Goal: Find specific page/section: Find specific page/section

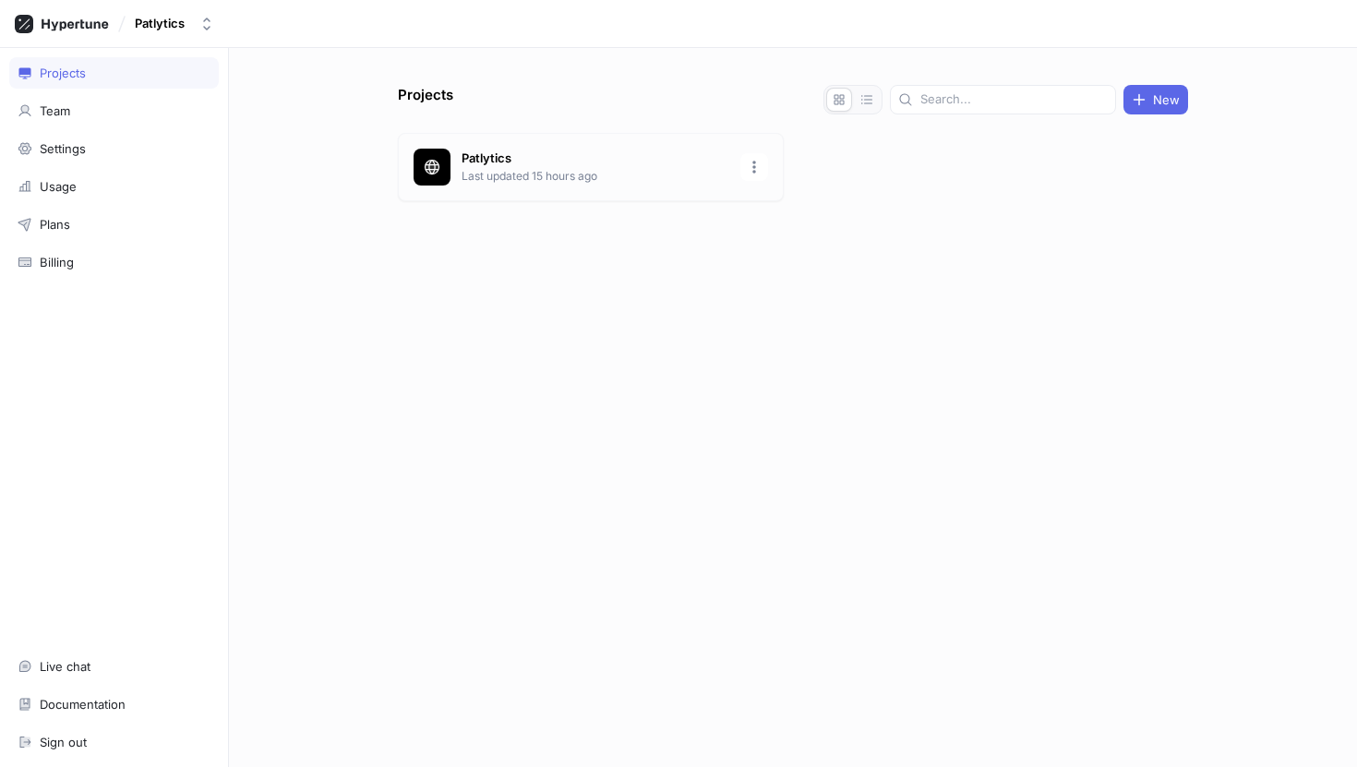
click at [449, 171] on div at bounding box center [432, 167] width 37 height 37
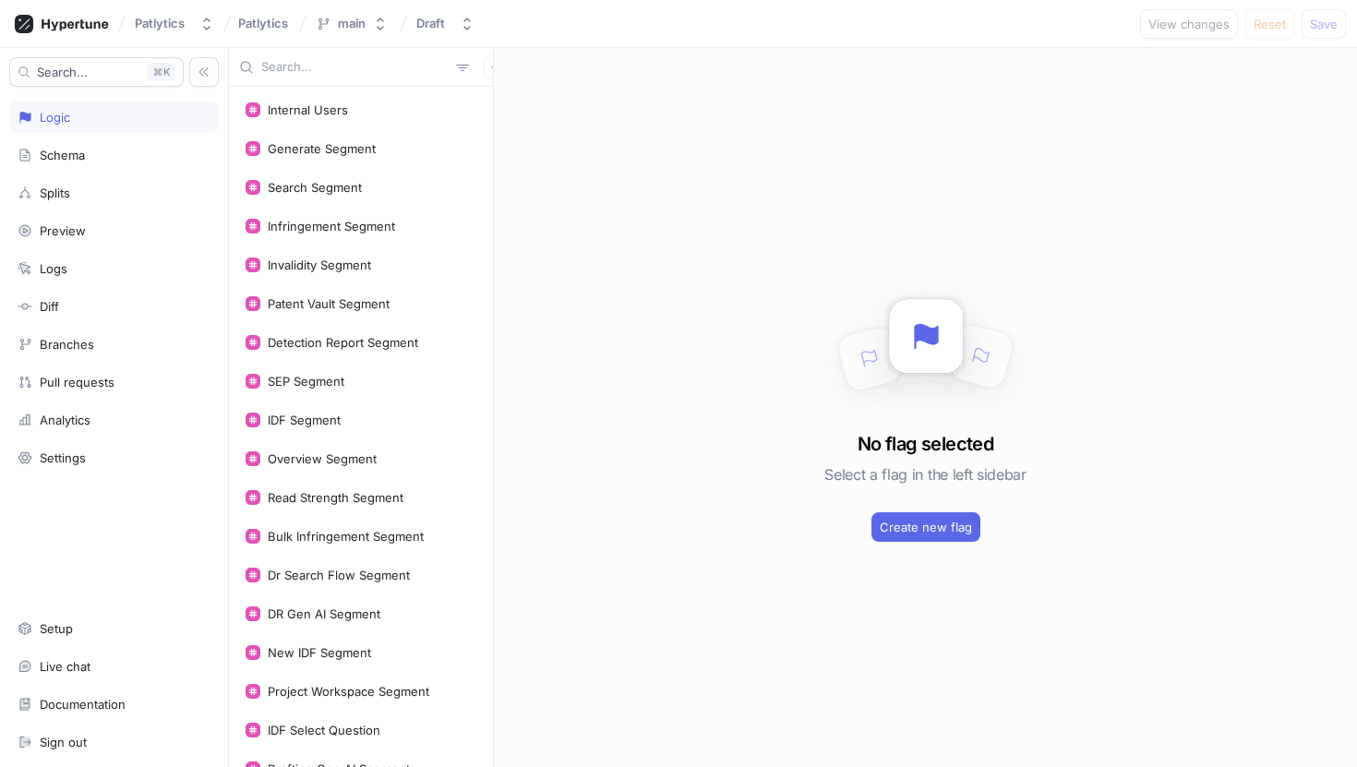
click at [277, 67] on input "text" at bounding box center [354, 67] width 187 height 18
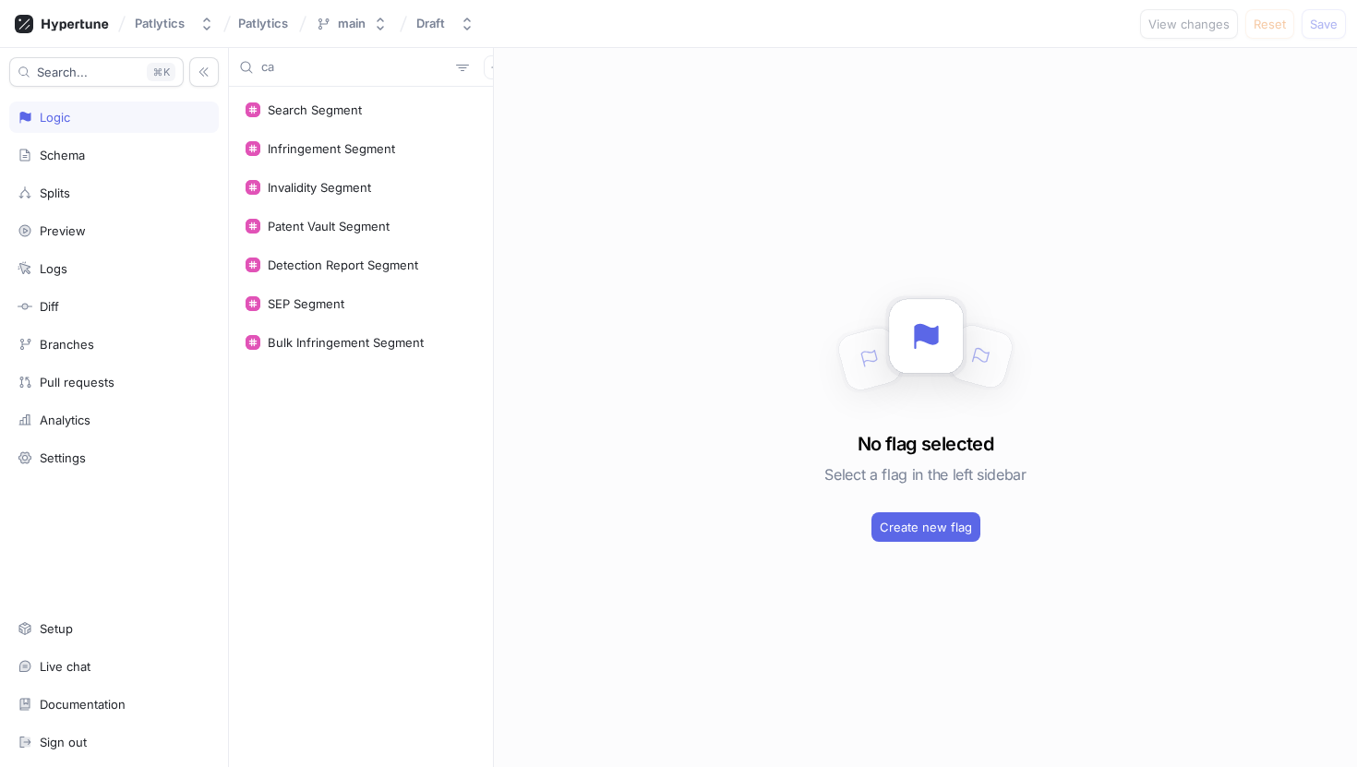
type input "c"
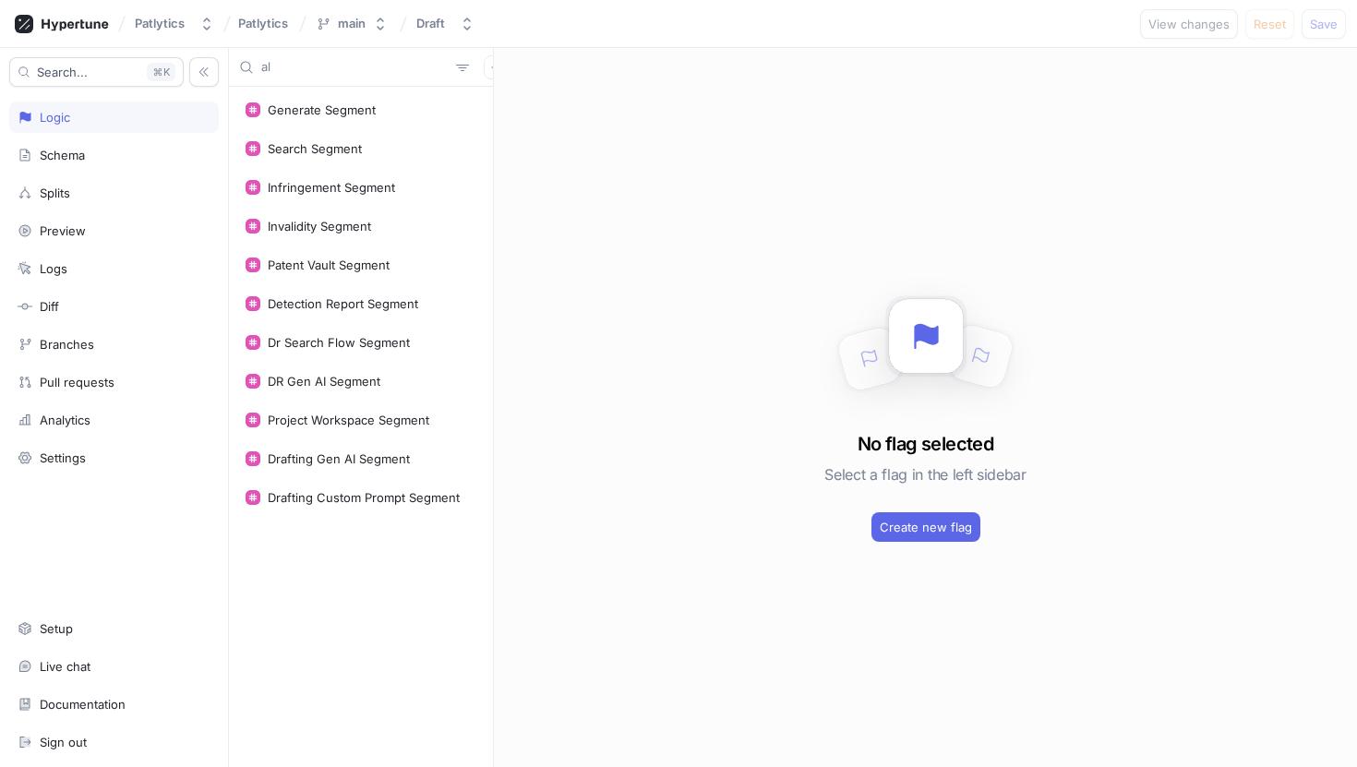
type input "a"
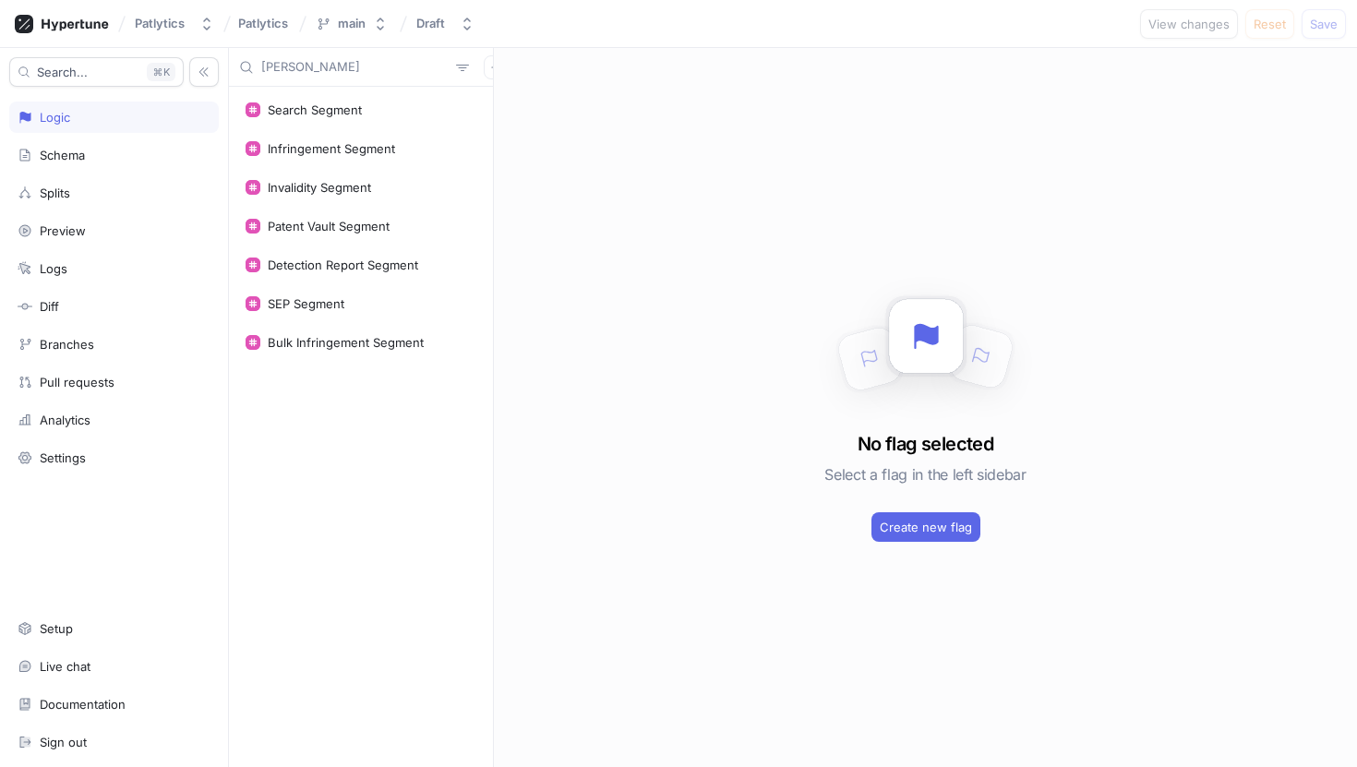
click at [286, 74] on input "cahill" at bounding box center [354, 67] width 187 height 18
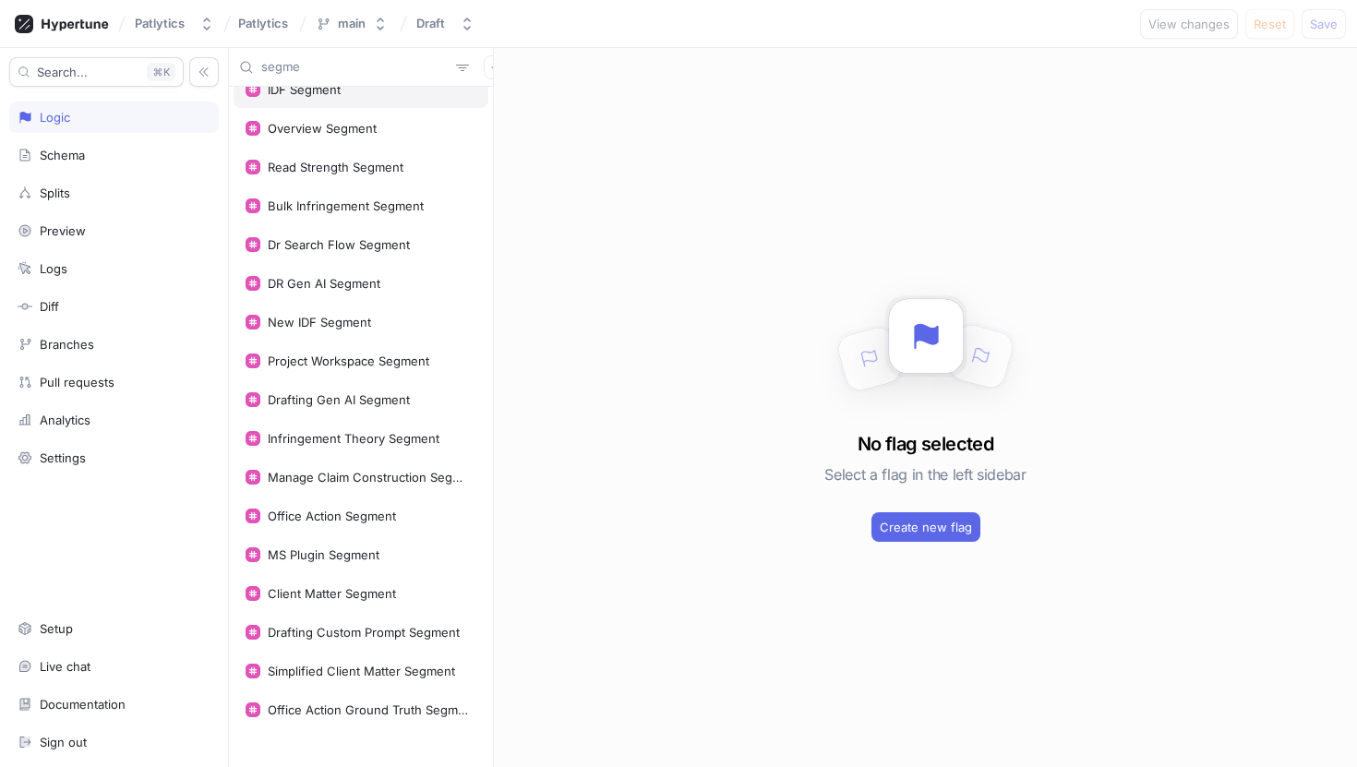
scroll to position [294, 0]
click at [289, 66] on input "segme" at bounding box center [354, 67] width 187 height 18
click at [290, 67] on input "segme" at bounding box center [354, 67] width 187 height 18
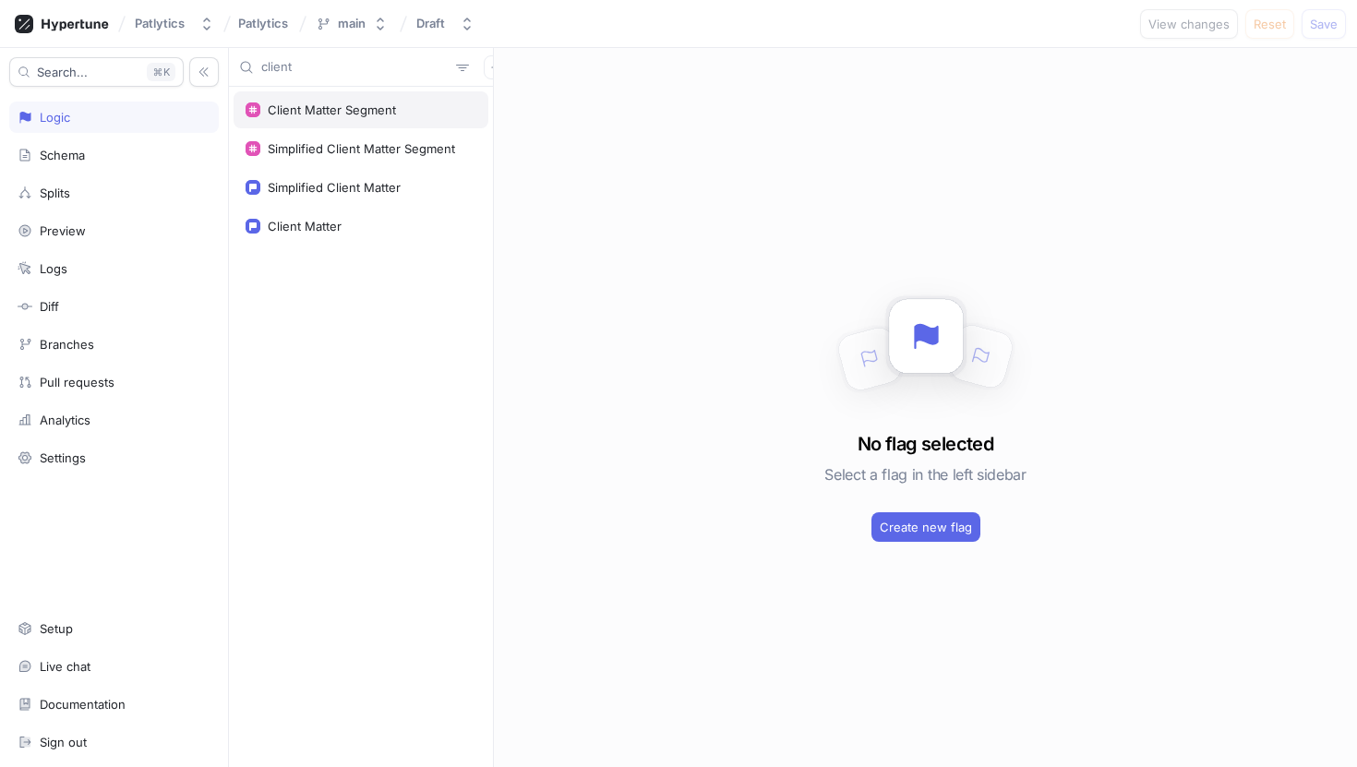
type input "client"
click at [305, 106] on div "Client Matter Segment" at bounding box center [332, 109] width 128 height 15
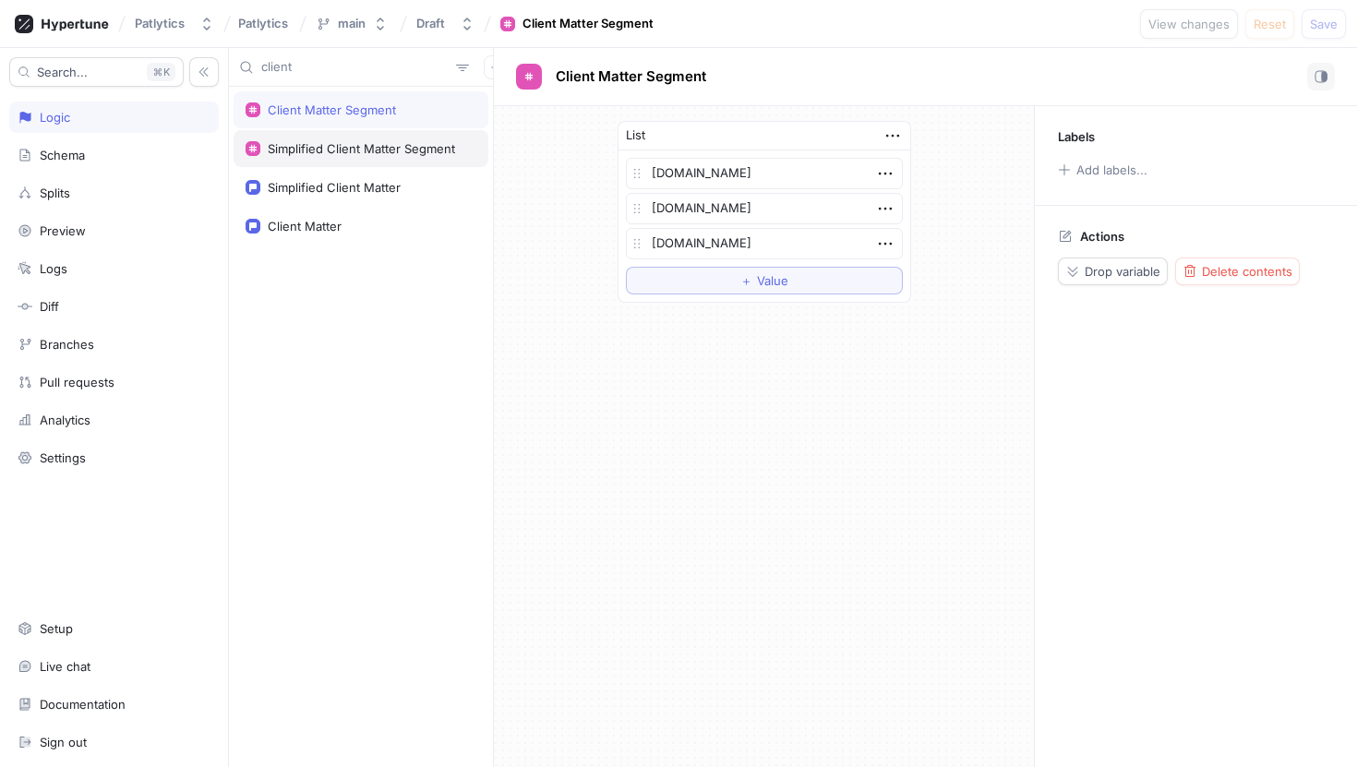
click at [316, 148] on div "Simplified Client Matter Segment" at bounding box center [361, 148] width 187 height 15
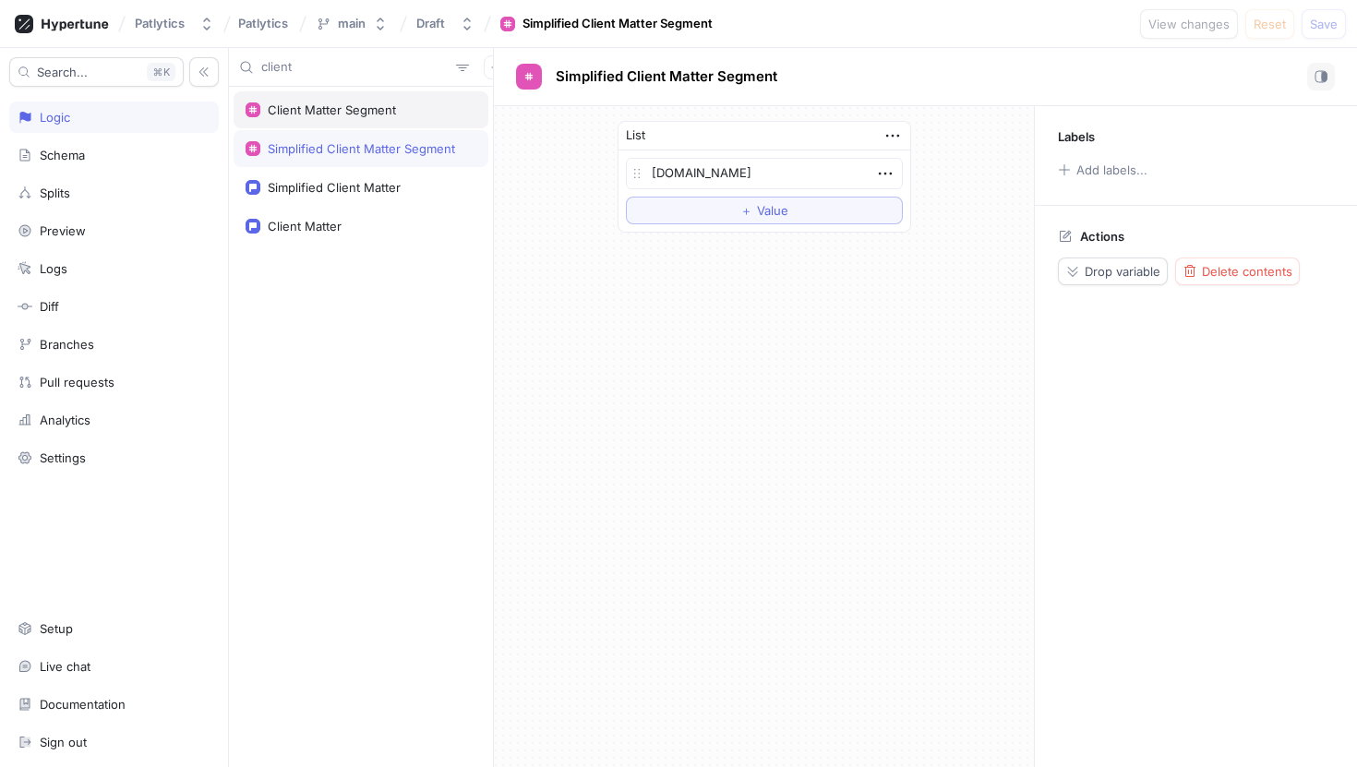
click at [324, 120] on div "Client Matter Segment" at bounding box center [361, 109] width 255 height 37
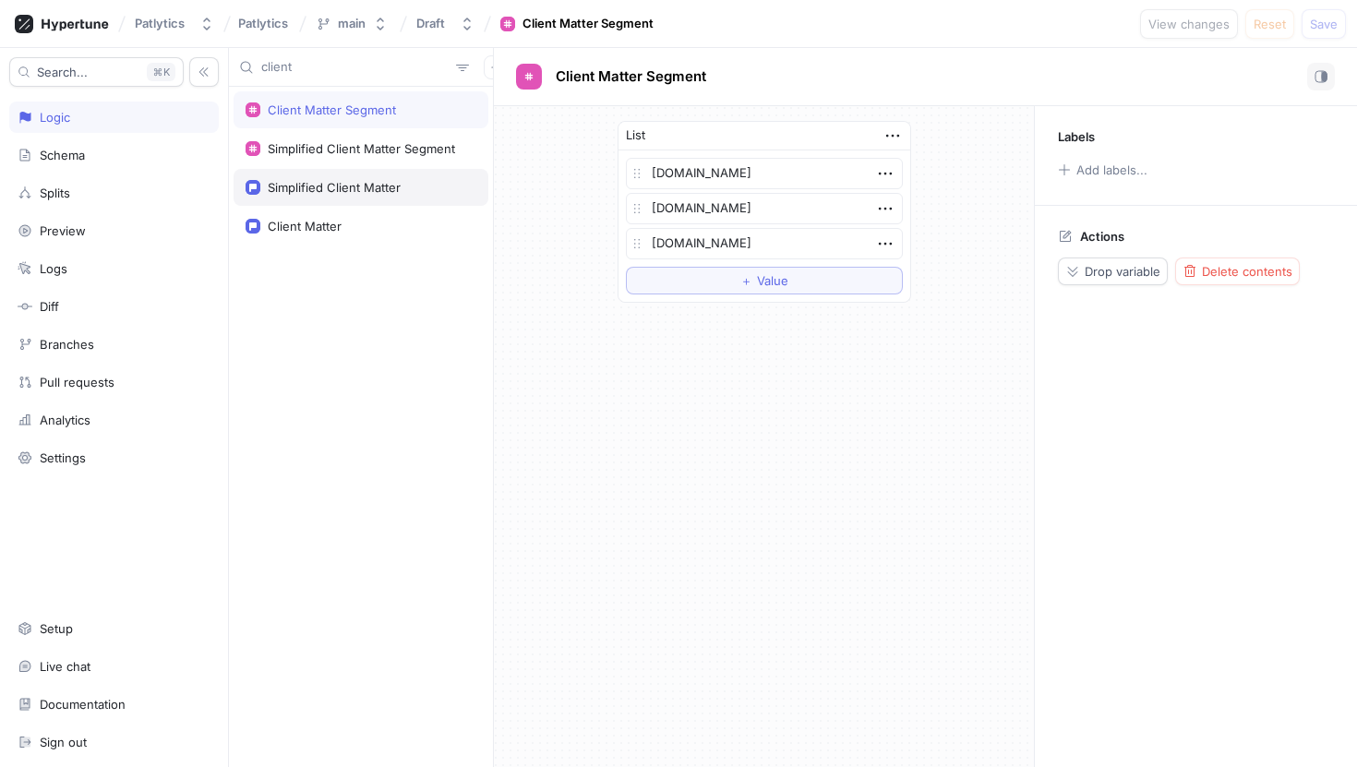
click at [322, 187] on div "Simplified Client Matter" at bounding box center [334, 187] width 133 height 15
type textarea "x"
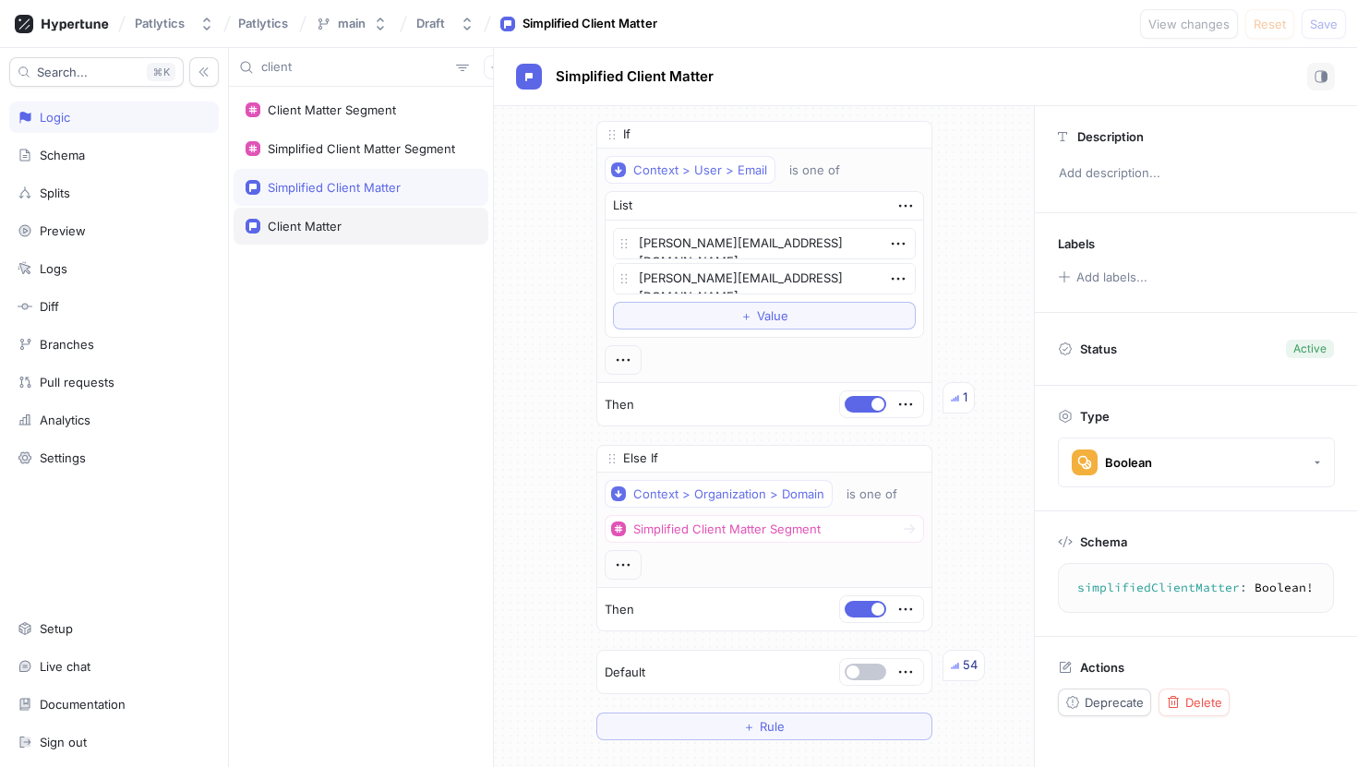
click at [314, 223] on div "Client Matter" at bounding box center [305, 226] width 74 height 15
type textarea "clientMatter: Boolean!"
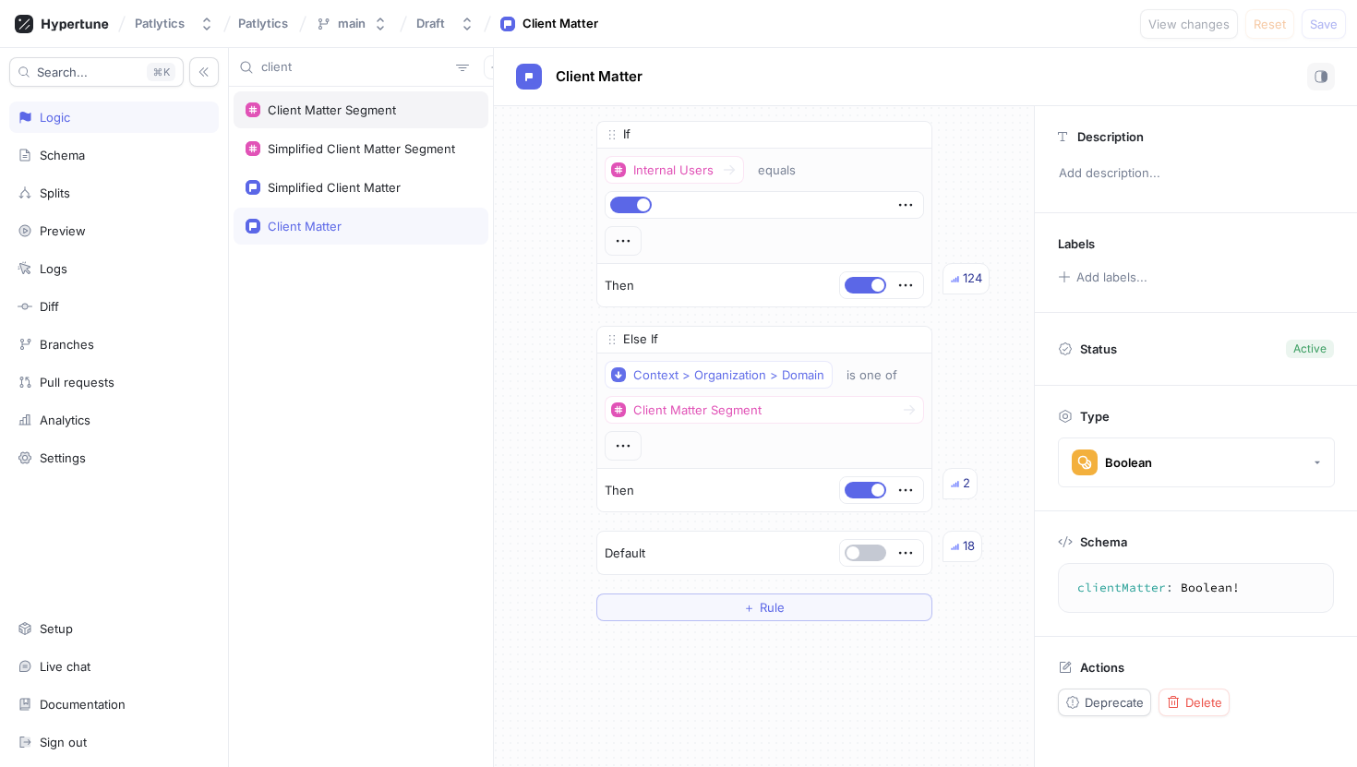
click at [349, 108] on div "Client Matter Segment" at bounding box center [332, 109] width 128 height 15
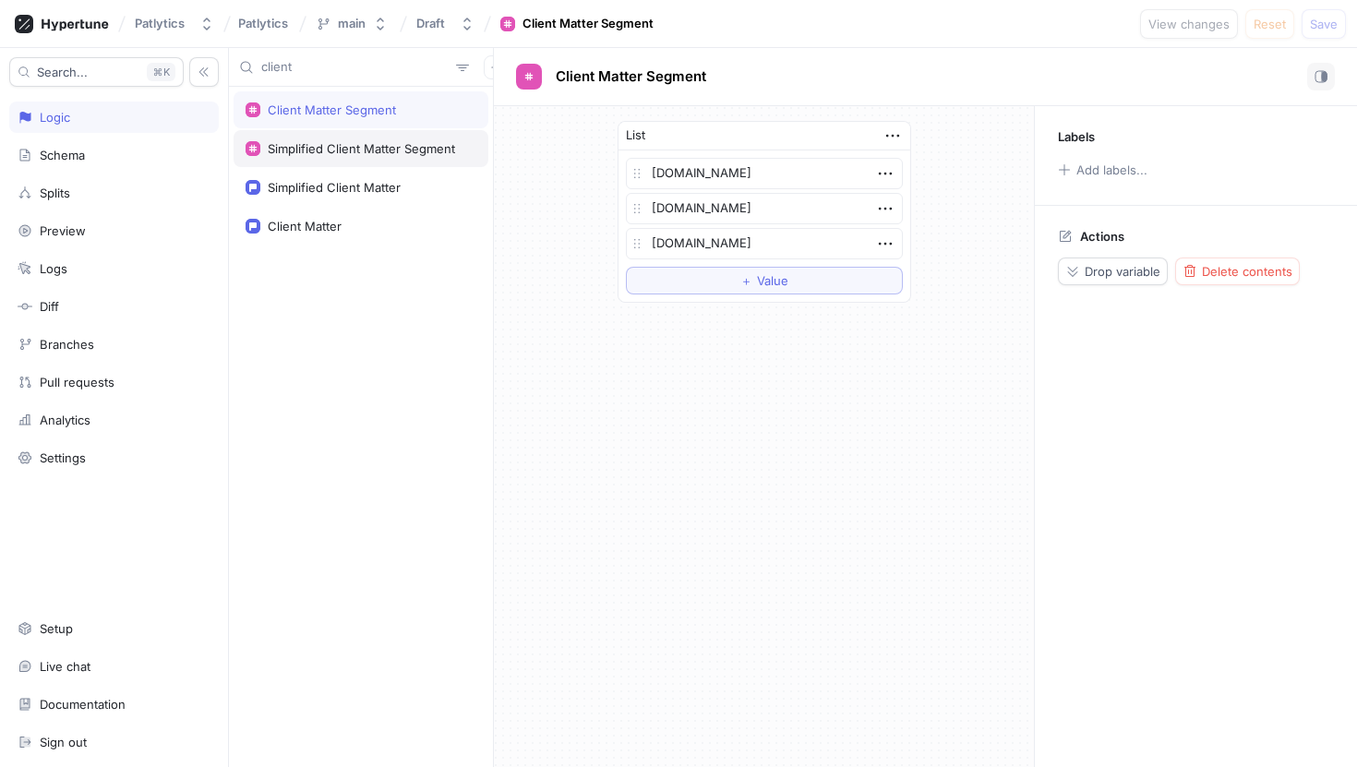
click at [355, 140] on div "Simplified Client Matter Segment" at bounding box center [361, 148] width 255 height 37
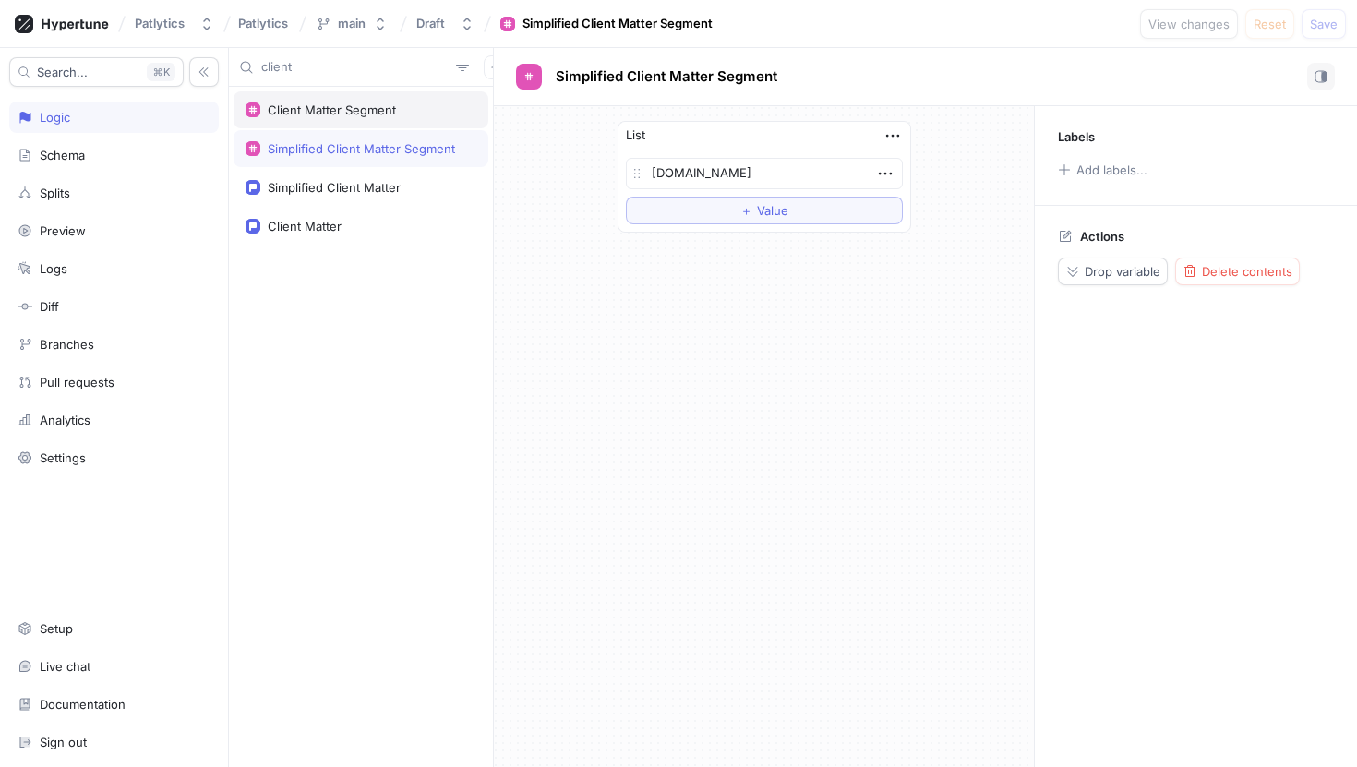
click at [360, 116] on div "Client Matter Segment" at bounding box center [332, 109] width 128 height 15
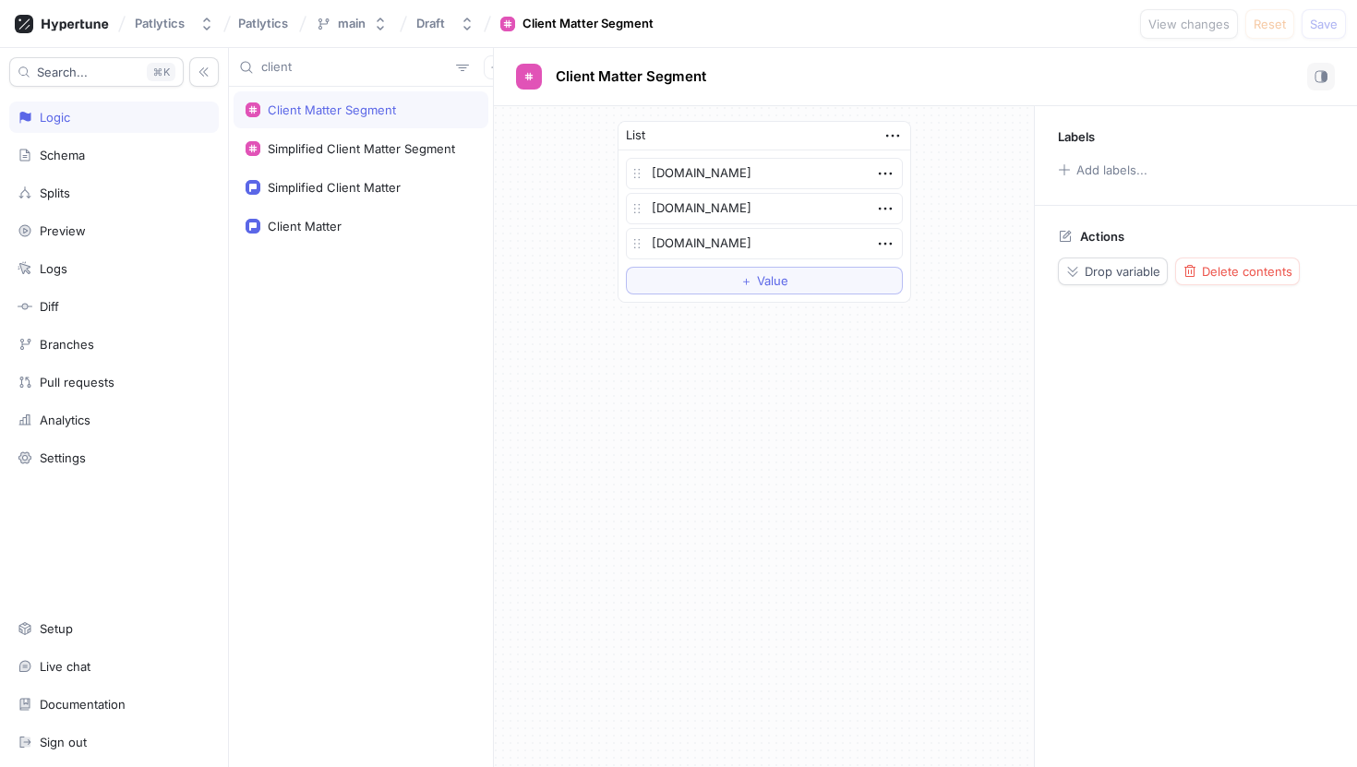
type textarea "x"
